Goal: Entertainment & Leisure: Browse casually

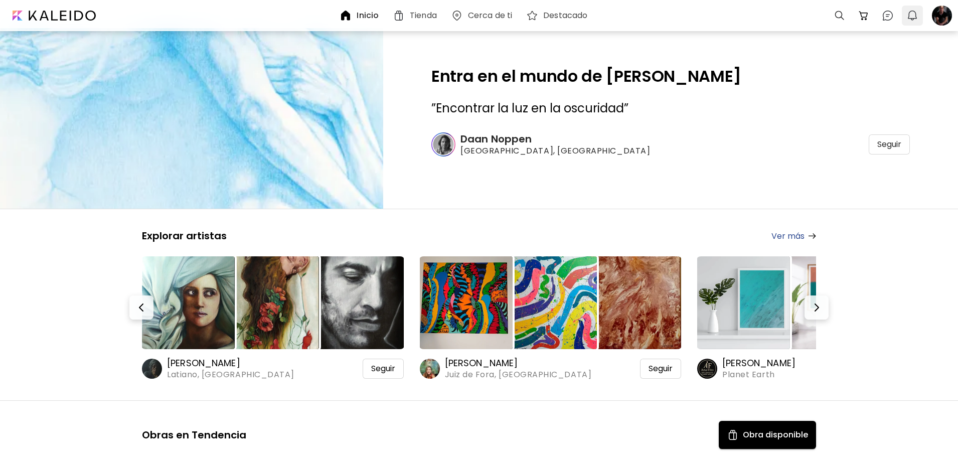
click at [910, 14] on img "button" at bounding box center [913, 16] width 12 height 12
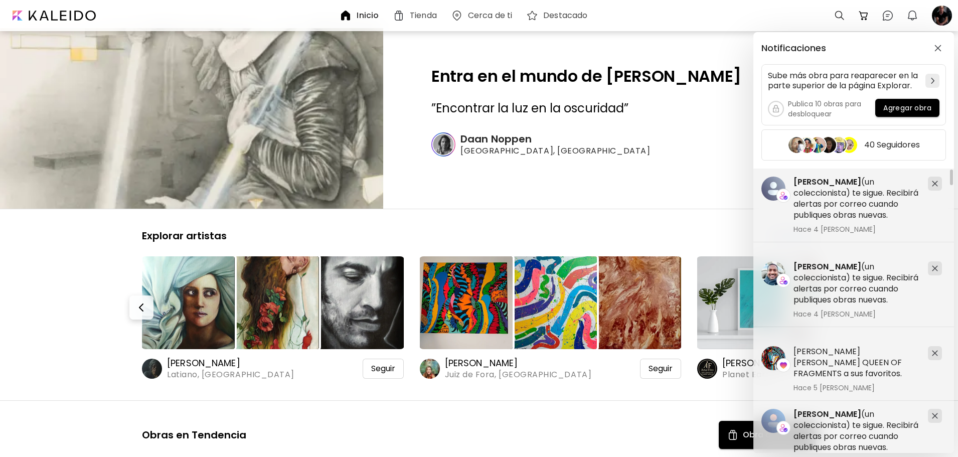
click at [888, 16] on div "Notificaciones Sube más obra para reaparecer en la parte superior de la página …" at bounding box center [479, 228] width 958 height 457
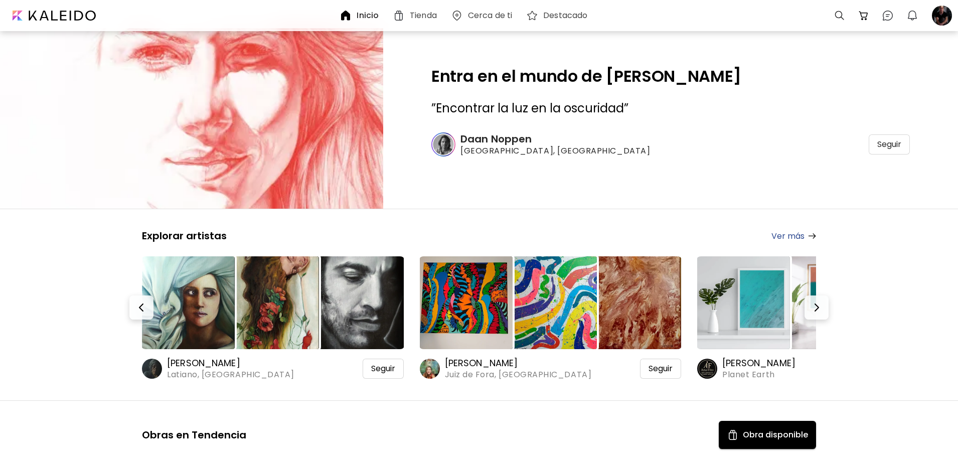
click at [888, 16] on img at bounding box center [888, 16] width 12 height 12
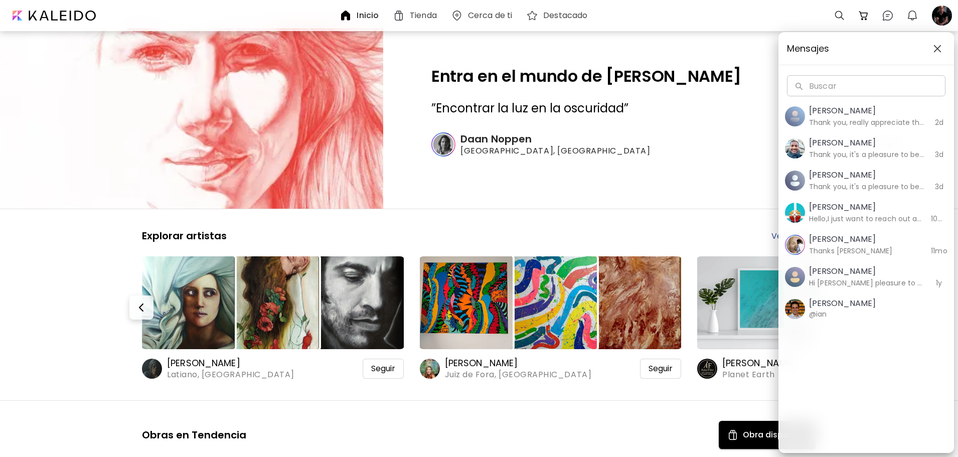
click at [888, 16] on div "Mensajes Buscar Buscar [PERSON_NAME] Thank you, really appreciate that 2d [PERS…" at bounding box center [479, 228] width 958 height 457
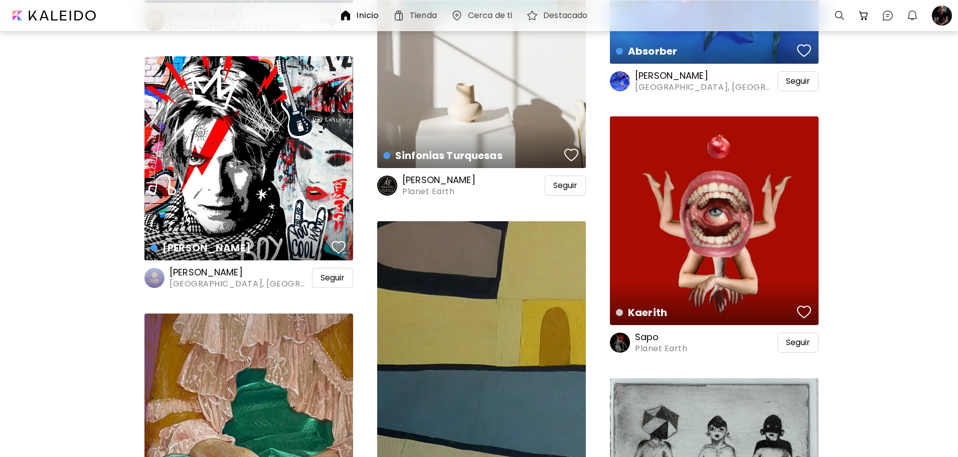
scroll to position [20520, 0]
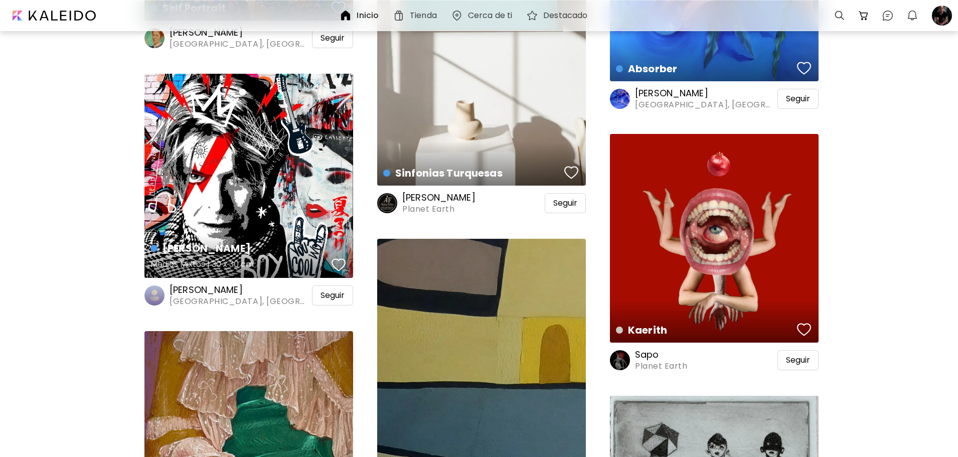
click at [254, 201] on div "[PERSON_NAME] Medios Mixtos | 30 x 30 cm" at bounding box center [248, 176] width 209 height 204
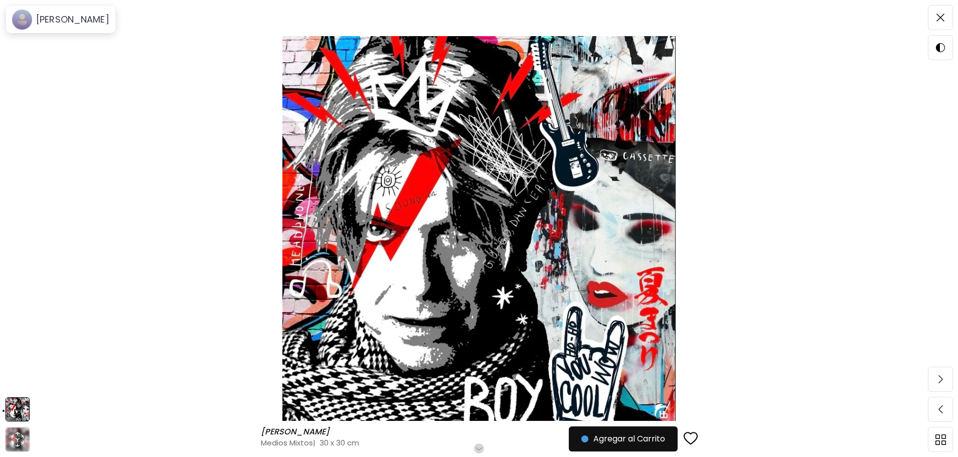
click at [481, 445] on h6 "Desplázate para ver más" at bounding box center [479, 449] width 88 height 8
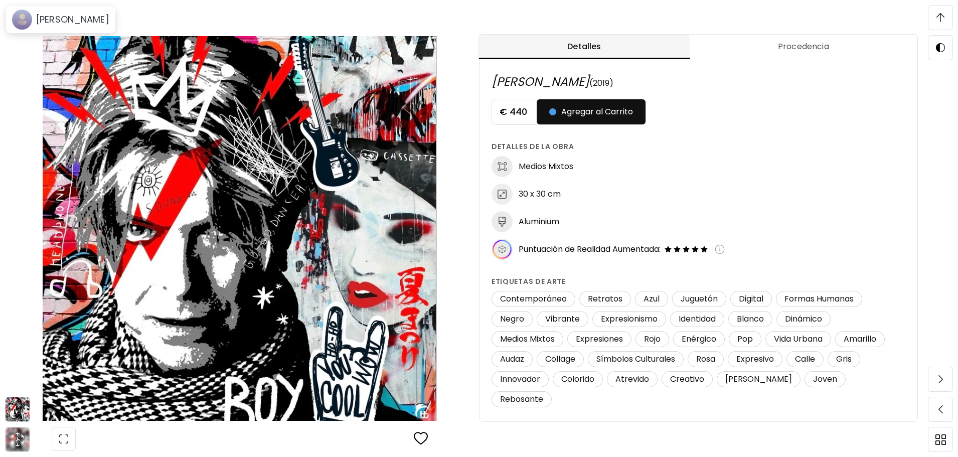
scroll to position [1, 0]
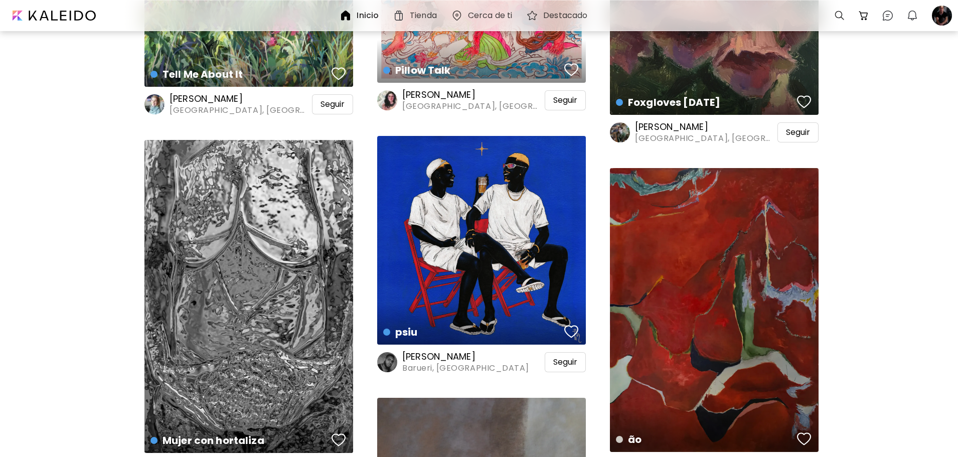
scroll to position [31204, 0]
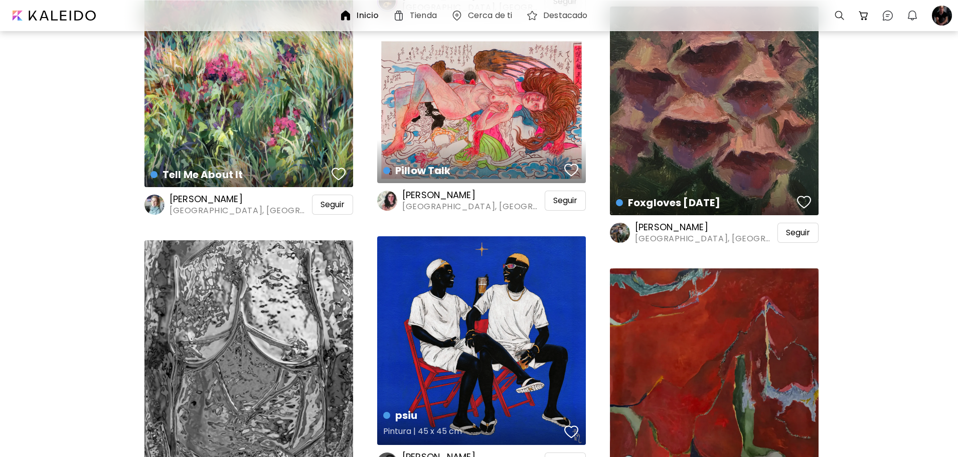
click at [506, 372] on div "psiu Pintura | 45 x 45 cm" at bounding box center [481, 340] width 209 height 209
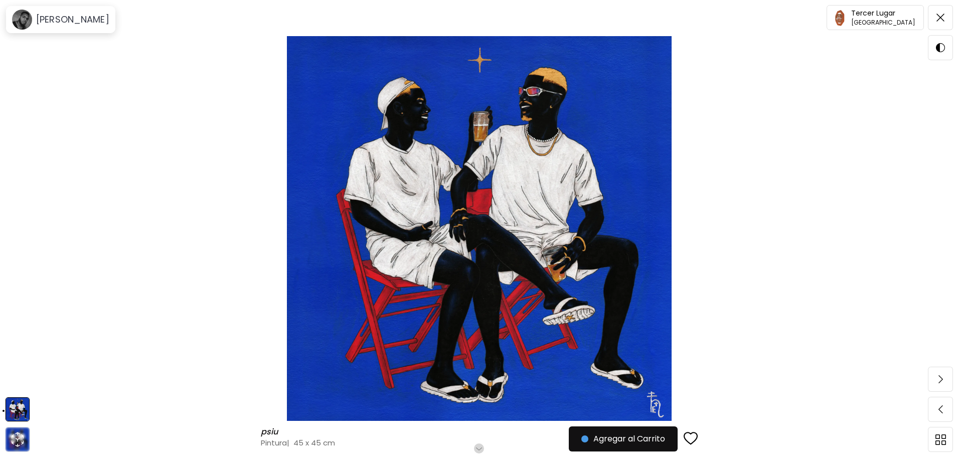
click at [482, 448] on h6 "Desplázate para ver más" at bounding box center [479, 449] width 88 height 8
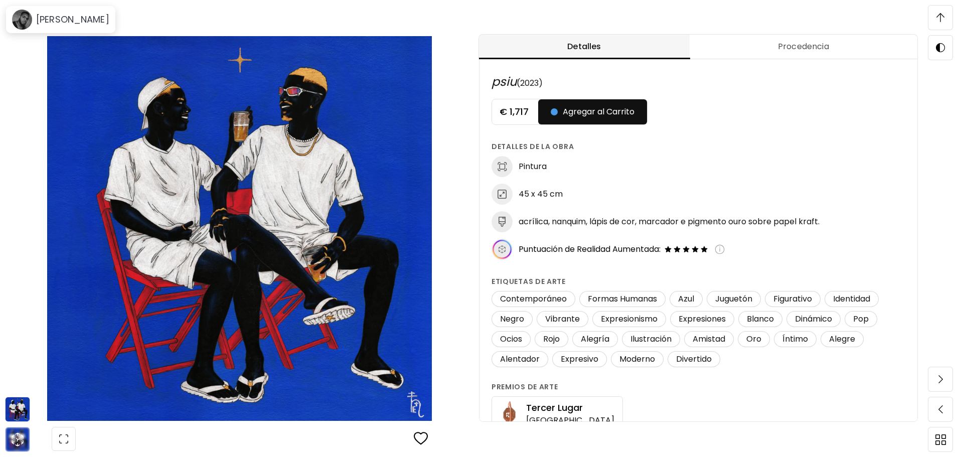
scroll to position [426, 0]
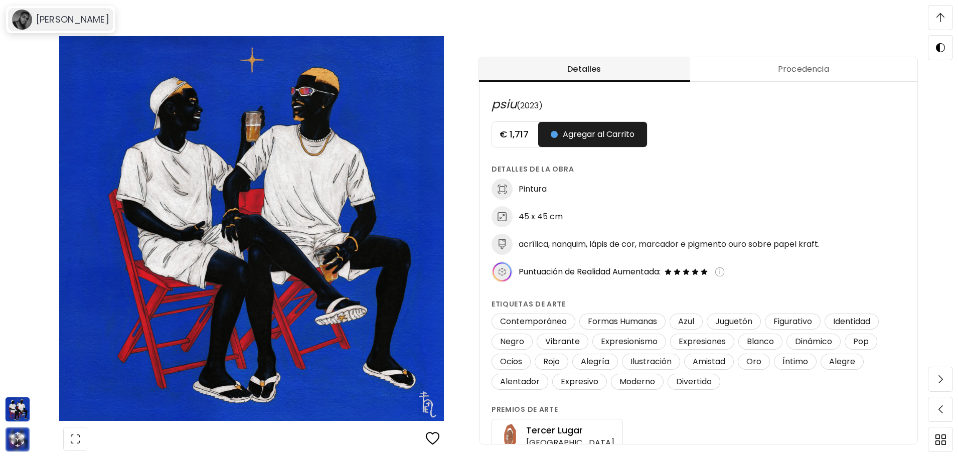
click at [52, 19] on h6 "[PERSON_NAME]" at bounding box center [72, 20] width 73 height 12
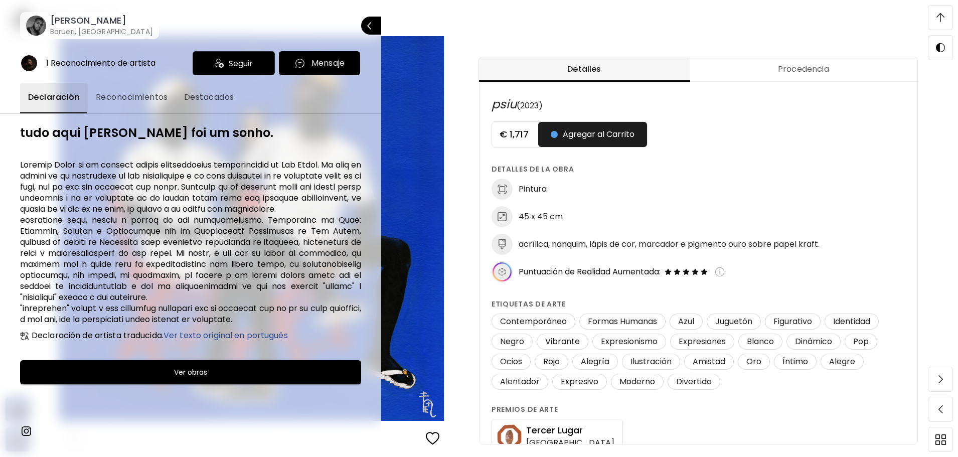
click at [214, 378] on span "Ver obras" at bounding box center [191, 372] width 316 height 12
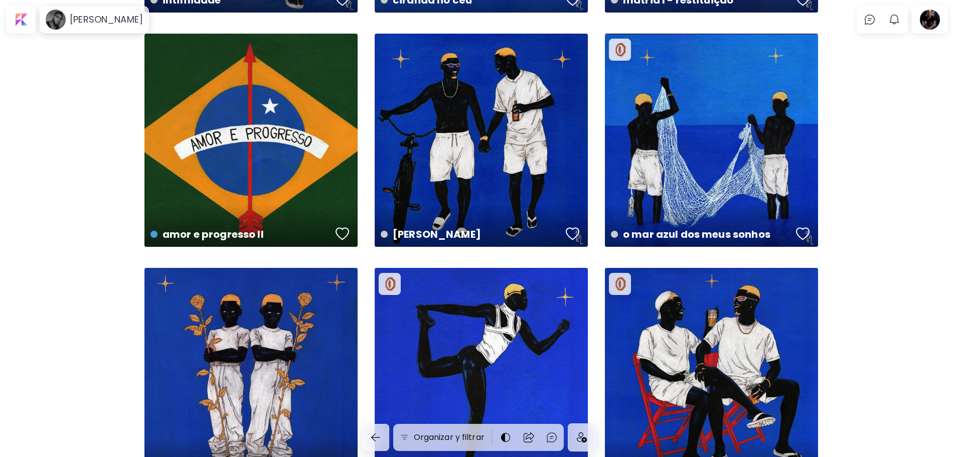
scroll to position [687, 0]
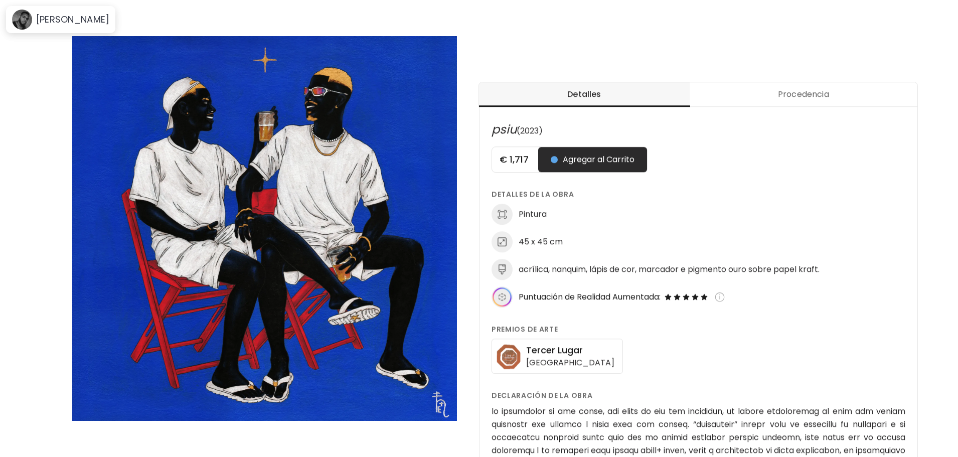
scroll to position [426, 0]
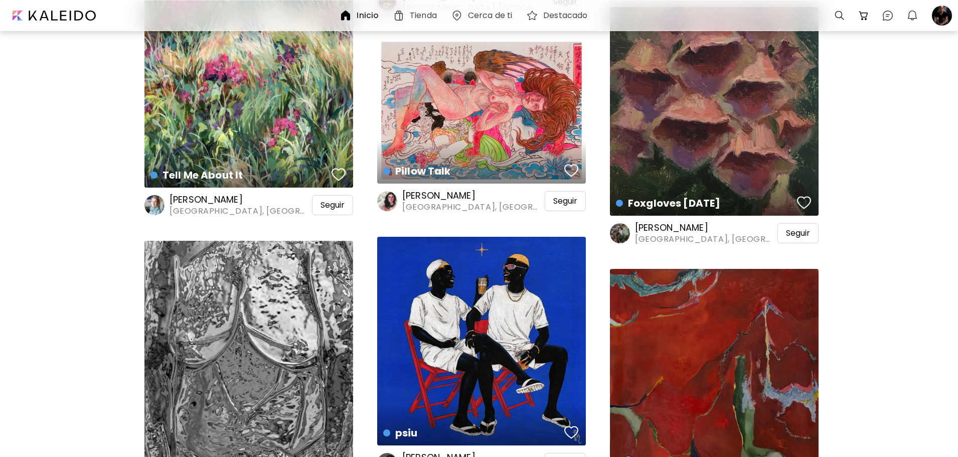
scroll to position [30903, 0]
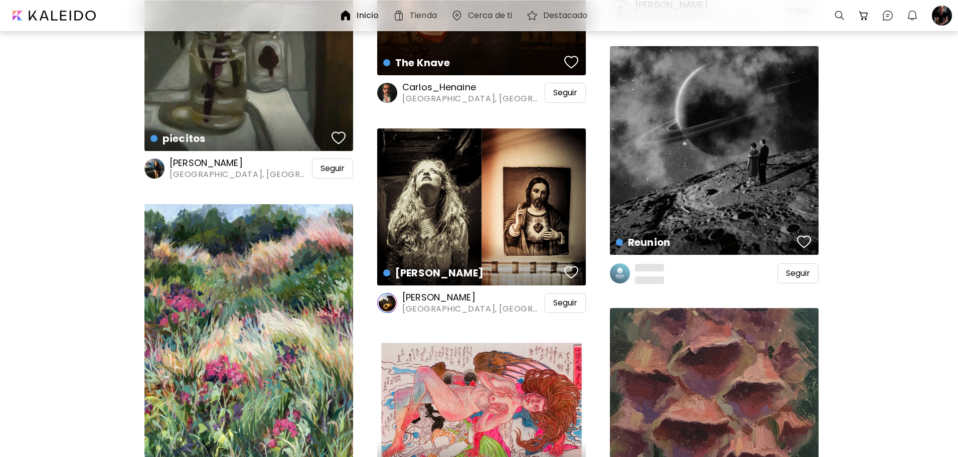
click at [458, 296] on h6 "[PERSON_NAME]" at bounding box center [472, 297] width 140 height 12
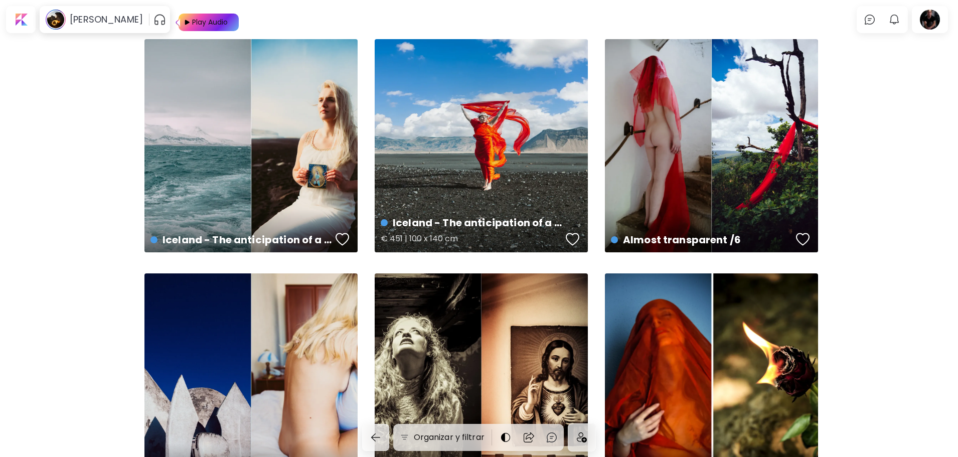
click at [451, 170] on div "Iceland - The anticipation of a new lover's arrival € 451 | 100 x 140 cm" at bounding box center [481, 145] width 213 height 213
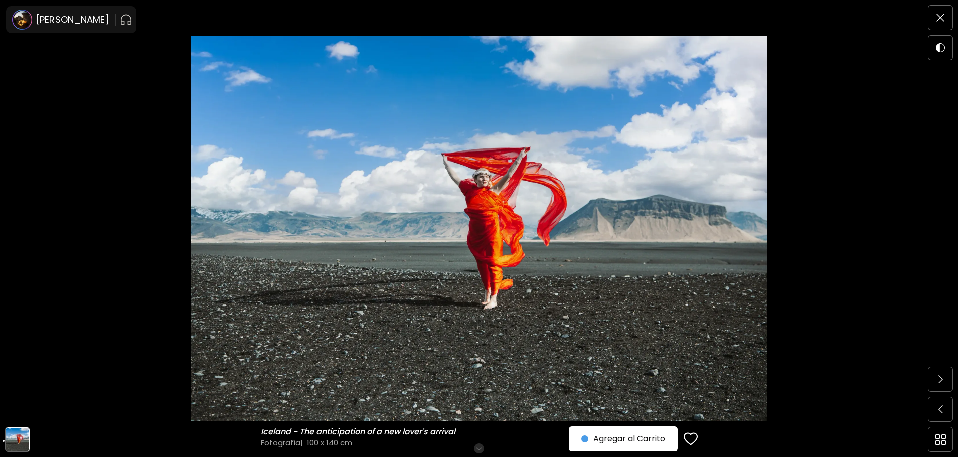
click at [481, 445] on h6 "Desplázate para ver más" at bounding box center [479, 449] width 88 height 8
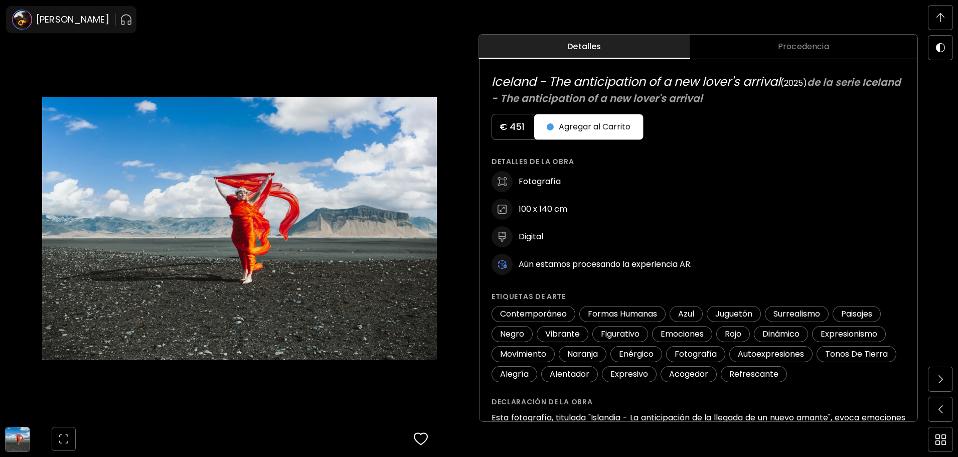
scroll to position [1, 0]
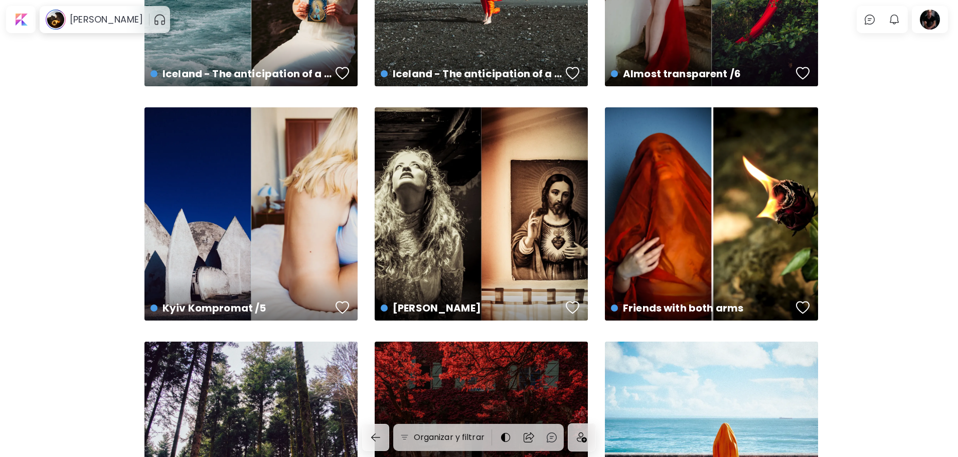
scroll to position [201, 0]
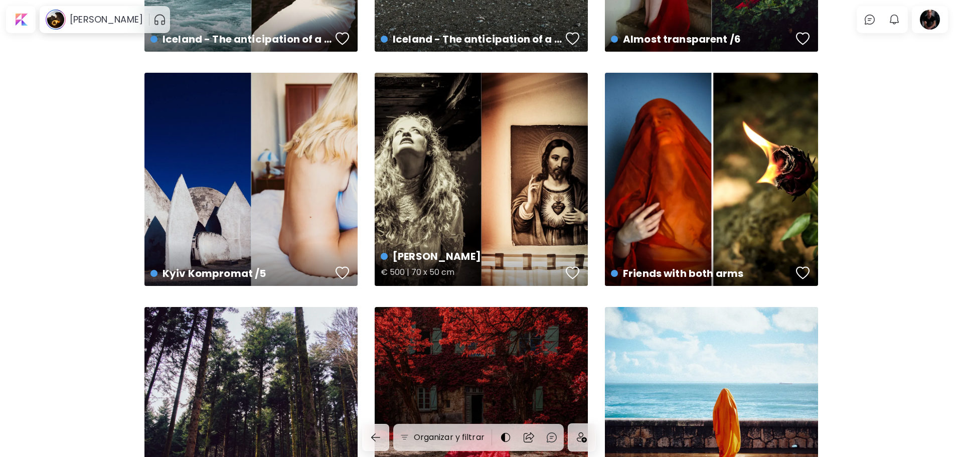
click at [448, 183] on div "[PERSON_NAME] € 500 | 70 x 50 cm" at bounding box center [481, 179] width 213 height 213
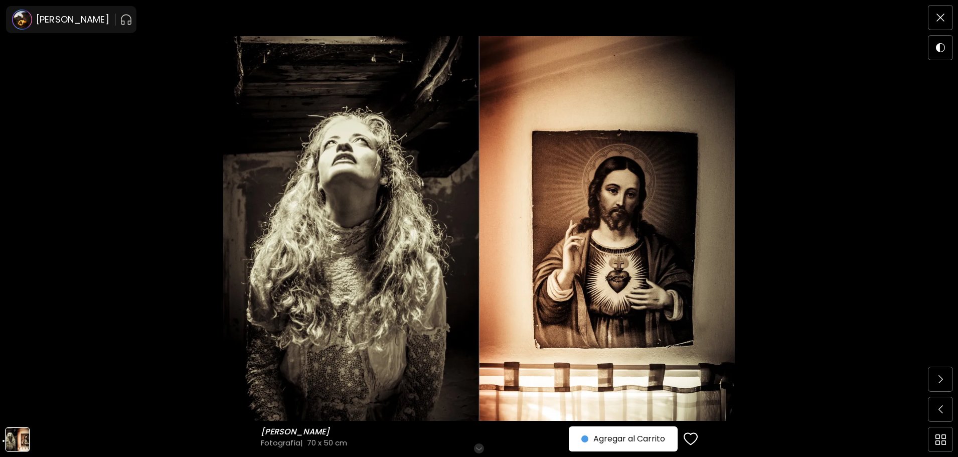
click at [479, 450] on h6 "Desplázate para ver más" at bounding box center [479, 449] width 88 height 8
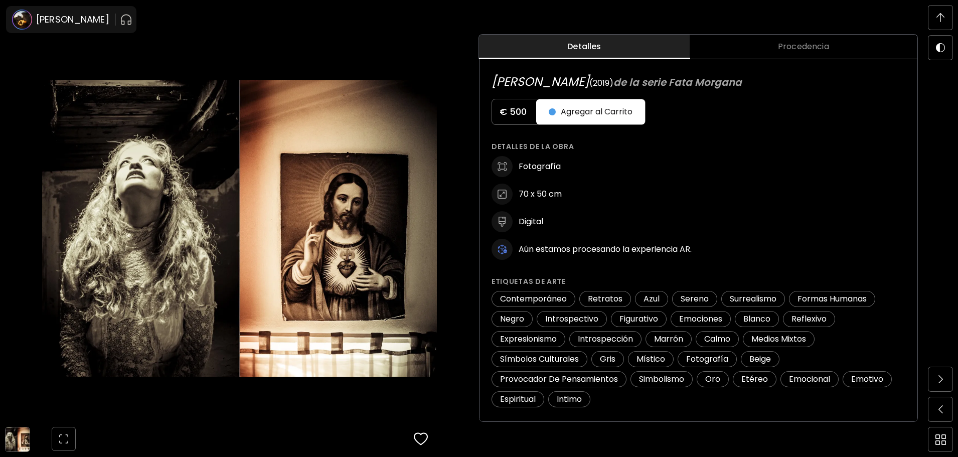
scroll to position [1, 0]
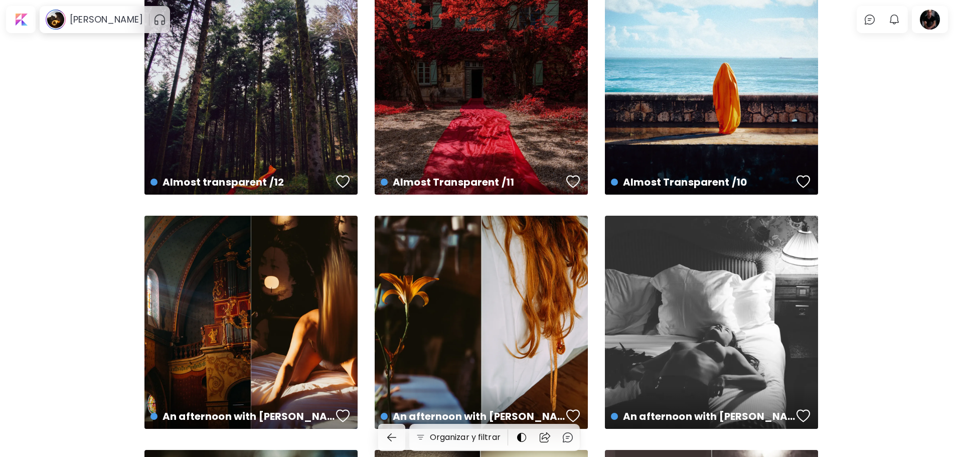
scroll to position [201, 0]
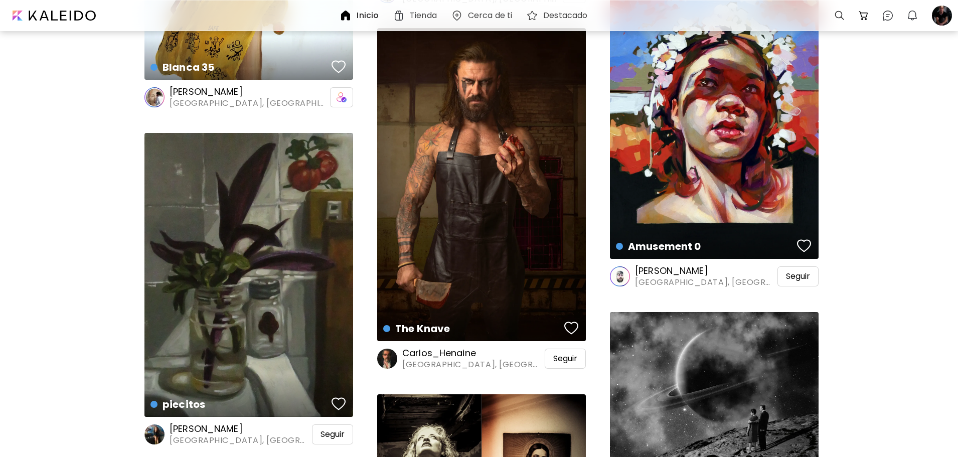
scroll to position [30626, 0]
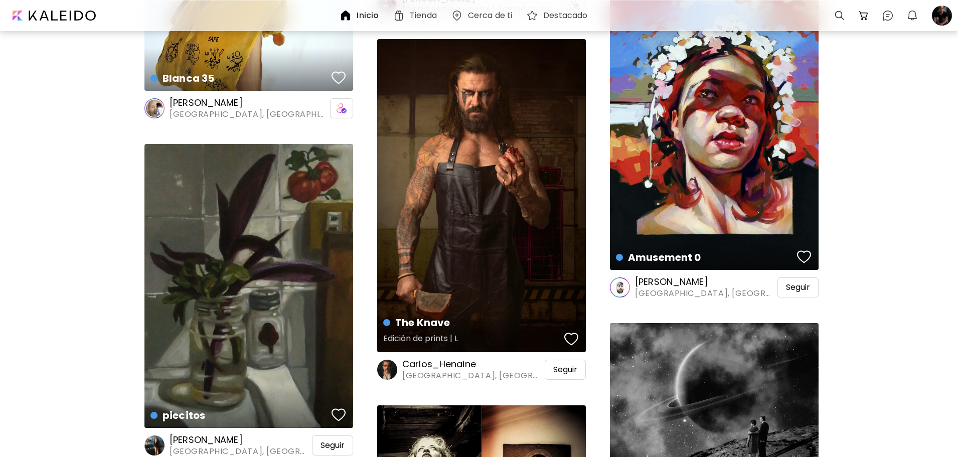
click at [479, 251] on div "The Knave Edición de prints | L" at bounding box center [481, 195] width 209 height 313
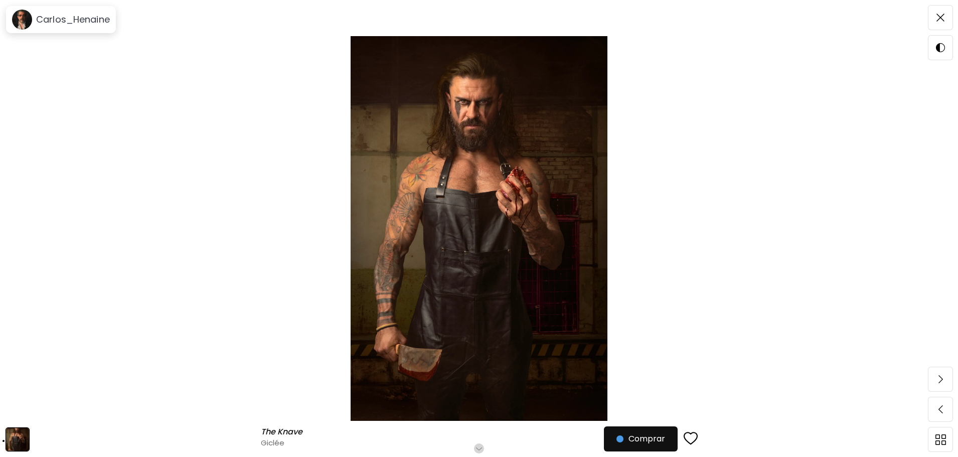
click at [481, 445] on h6 "Desplázate para ver más" at bounding box center [479, 449] width 88 height 8
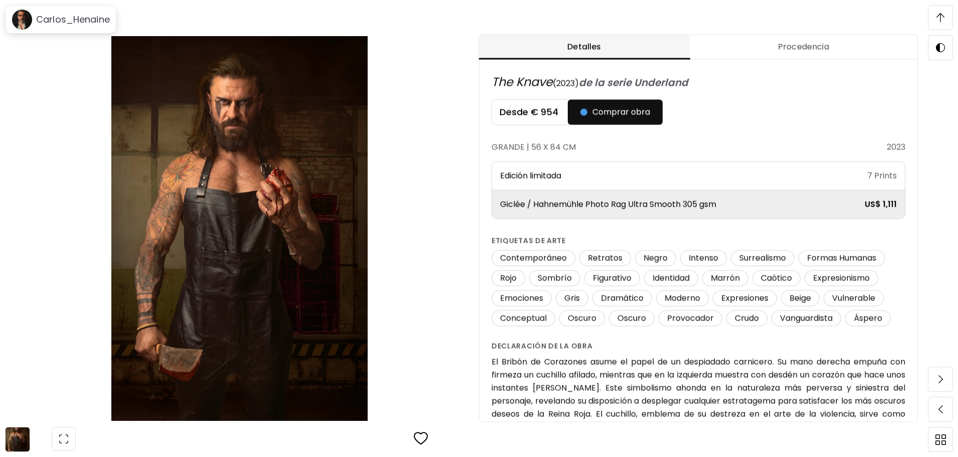
scroll to position [1, 0]
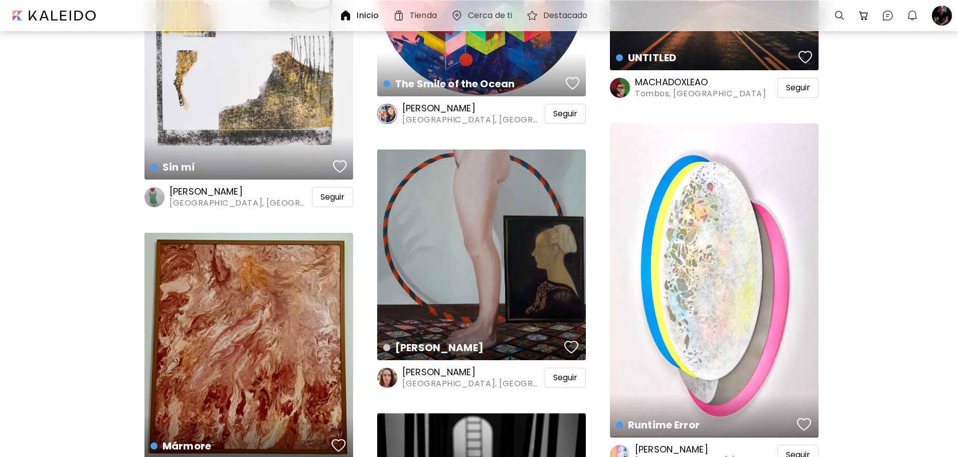
scroll to position [42815, 0]
